Goal: Check status

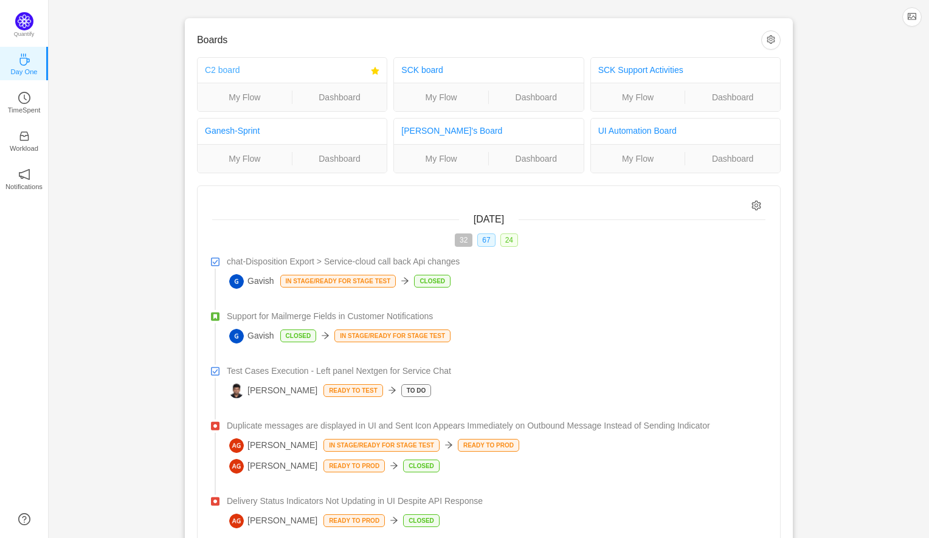
click at [217, 72] on link "C2 board" at bounding box center [222, 70] width 35 height 10
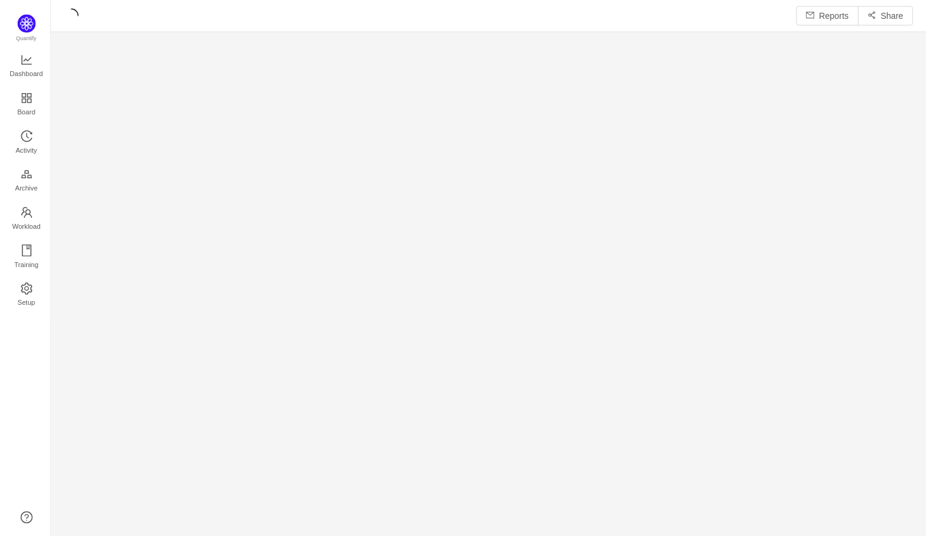
scroll to position [539, 880]
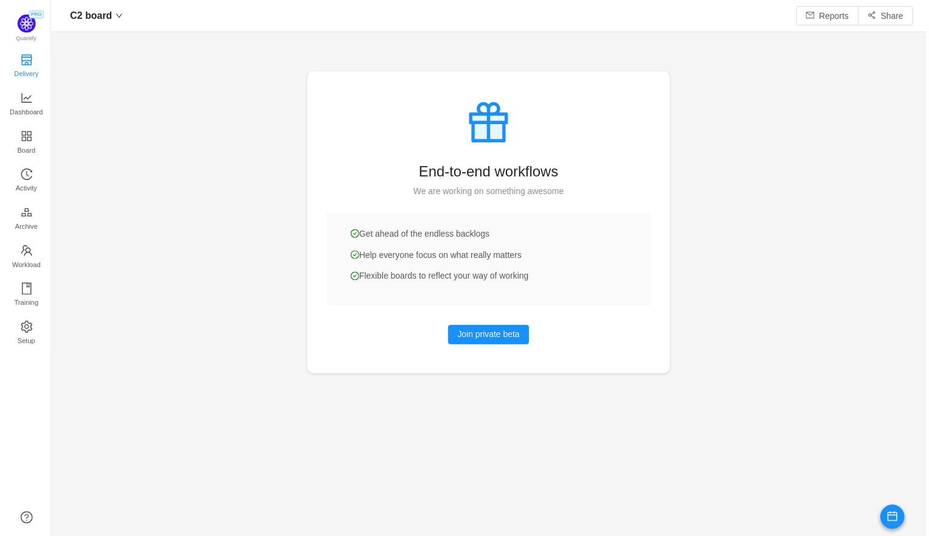
scroll to position [536, 880]
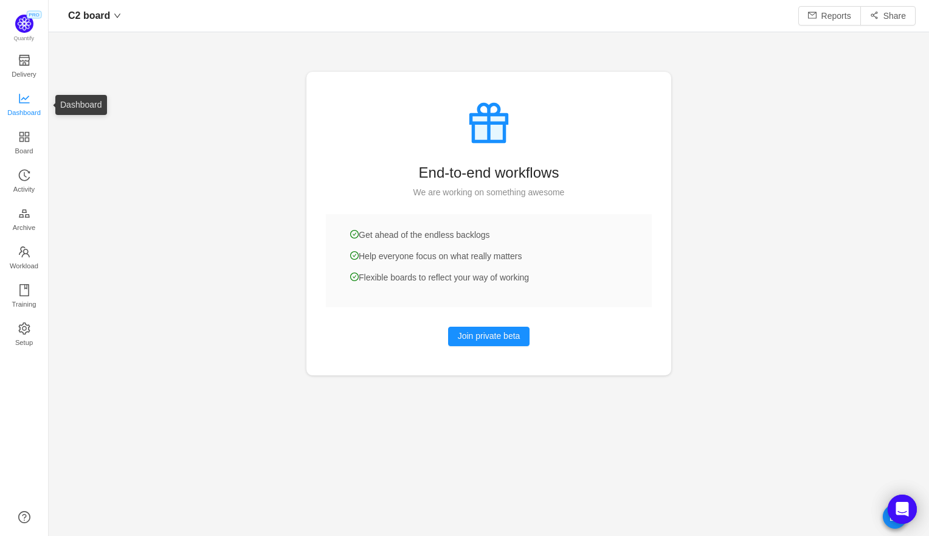
click at [23, 105] on span "Dashboard" at bounding box center [23, 112] width 33 height 24
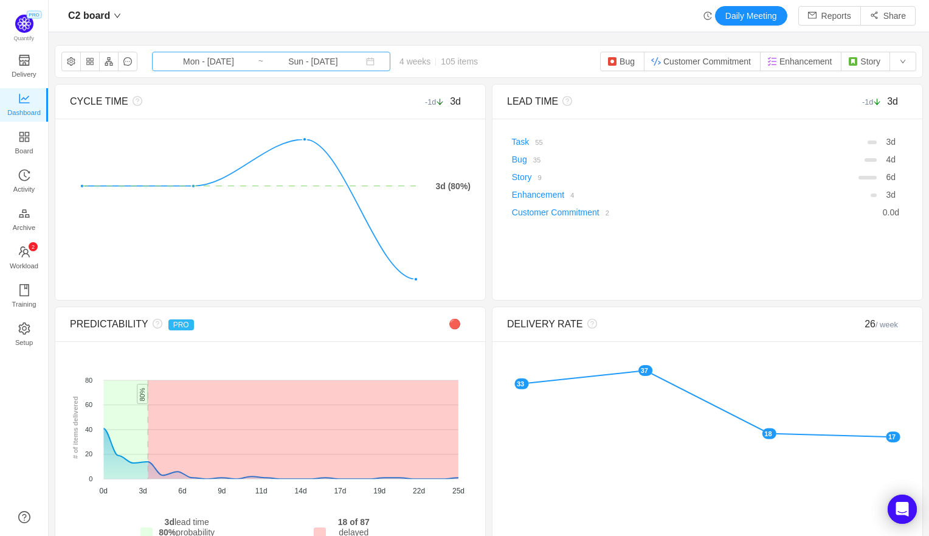
click at [205, 66] on input "Mon - [DATE]" at bounding box center [208, 61] width 98 height 13
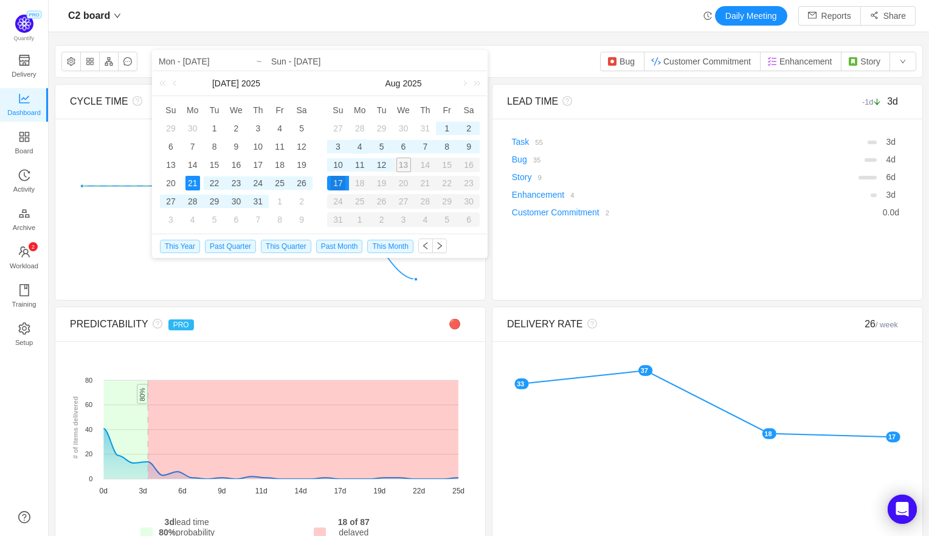
click at [359, 150] on div "4" at bounding box center [360, 146] width 15 height 15
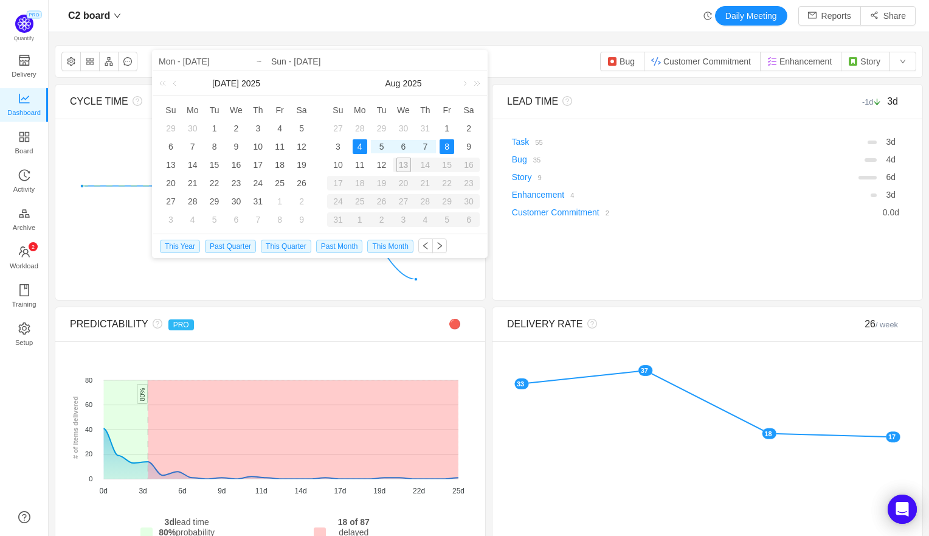
click at [444, 147] on div "8" at bounding box center [447, 146] width 15 height 15
type input "Mon - [DATE]"
type input "Fri - [DATE]"
